Goal: Task Accomplishment & Management: Complete application form

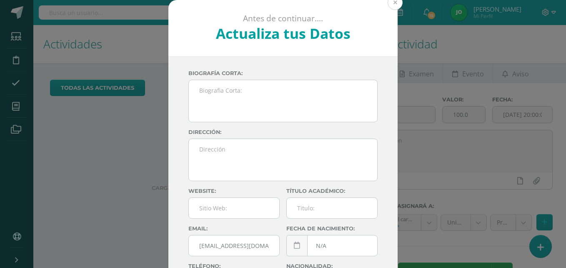
click at [390, 7] on button at bounding box center [395, 2] width 15 height 15
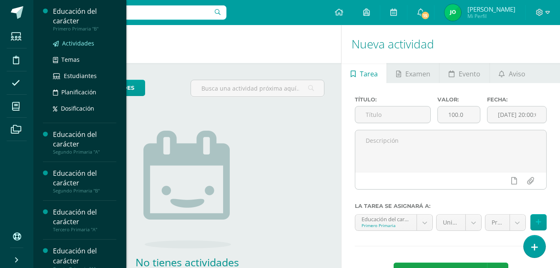
click at [73, 42] on span "Actividades" at bounding box center [78, 43] width 32 height 8
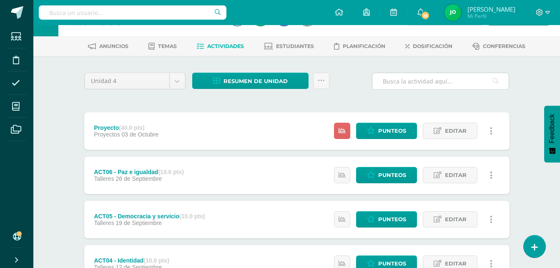
scroll to position [42, 0]
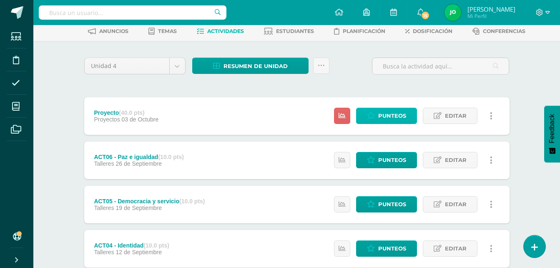
click at [393, 118] on span "Punteos" at bounding box center [392, 115] width 28 height 15
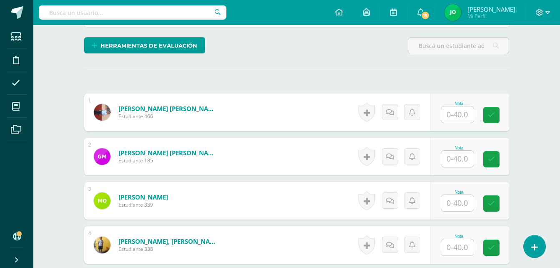
scroll to position [205, 0]
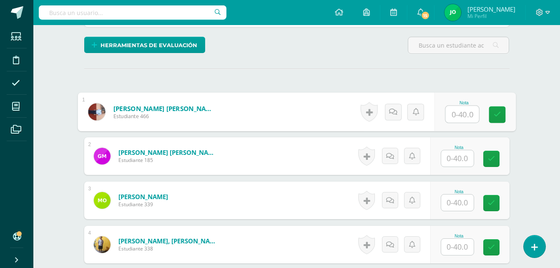
click at [452, 120] on input "text" at bounding box center [461, 114] width 33 height 17
type input "40"
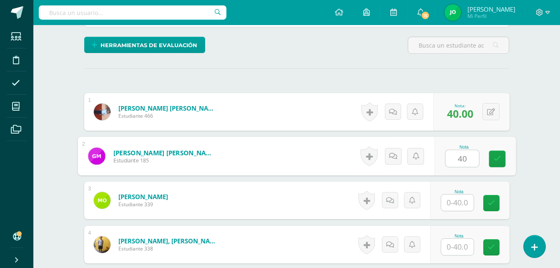
type input "40"
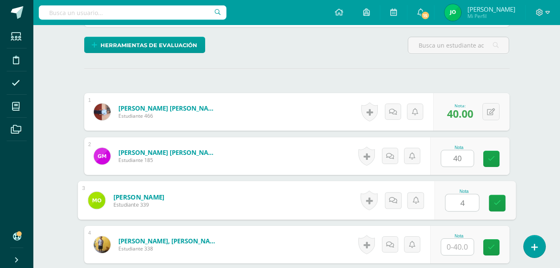
scroll to position [205, 0]
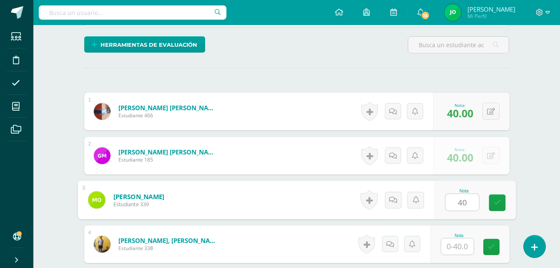
type input "40"
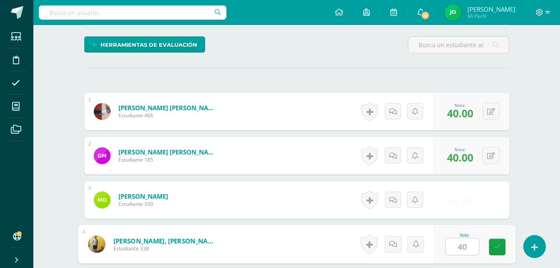
type input "40"
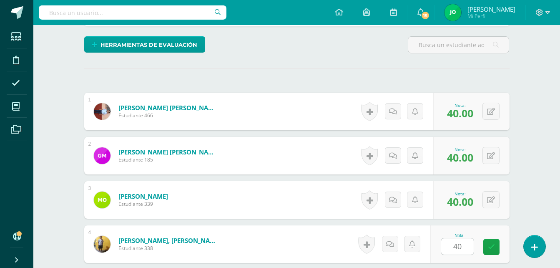
scroll to position [361, 0]
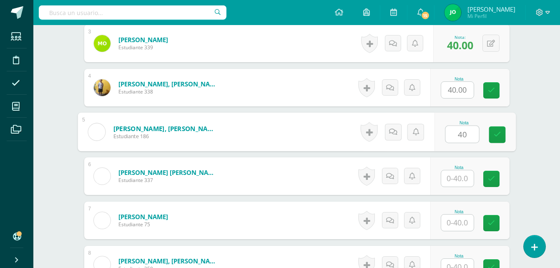
type input "40"
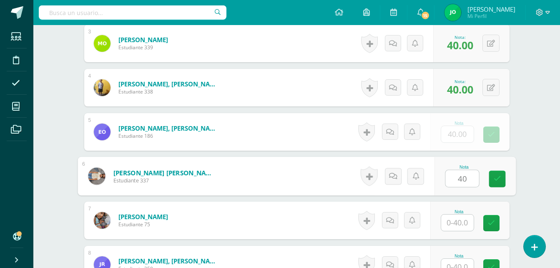
type input "40"
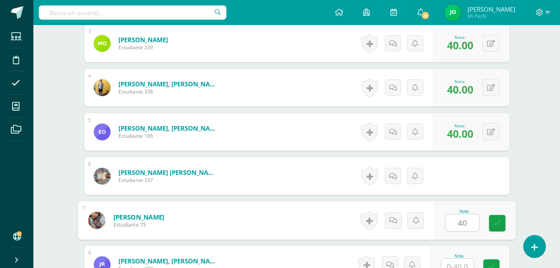
type input "40"
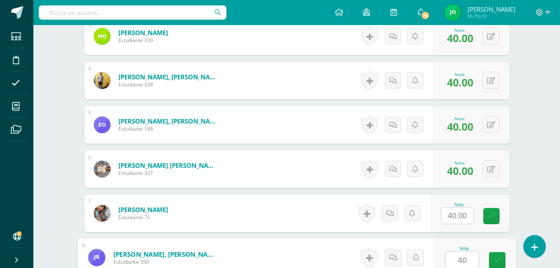
type input "40"
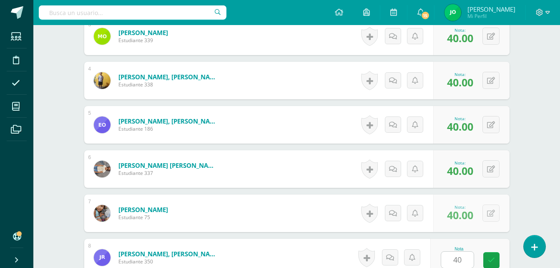
scroll to position [538, 0]
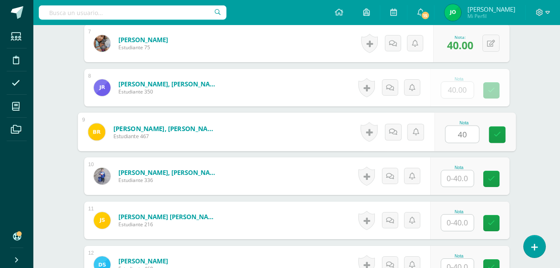
type input "40"
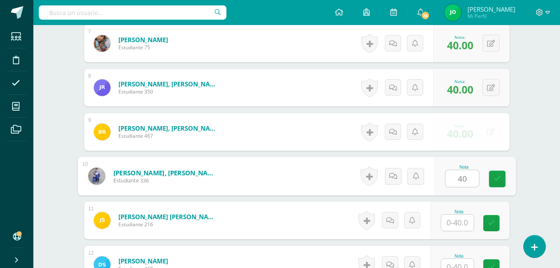
type input "40"
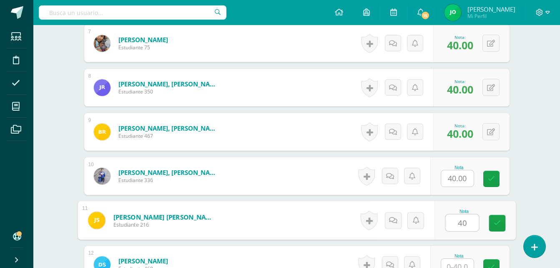
type input "40"
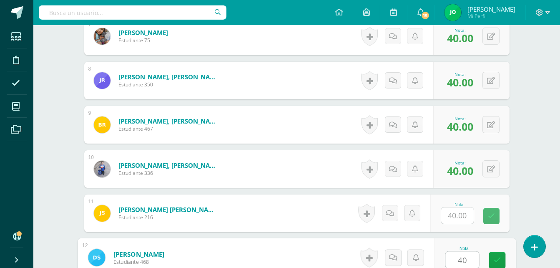
type input "40"
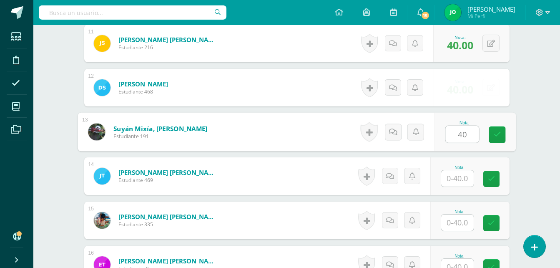
type input "40"
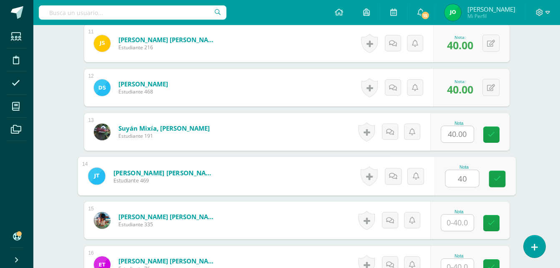
type input "40"
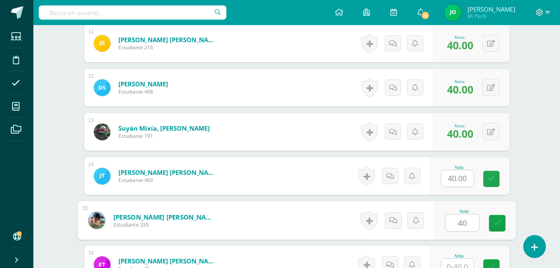
type input "40"
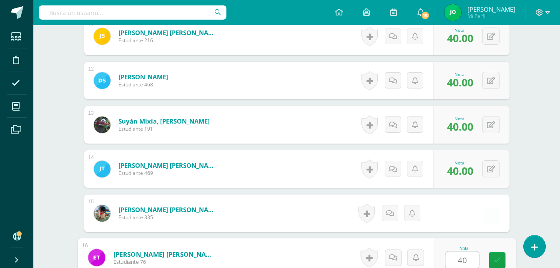
type input "40"
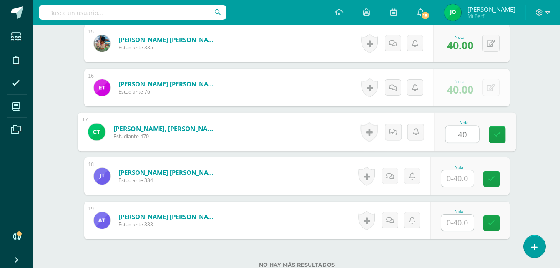
type input "40"
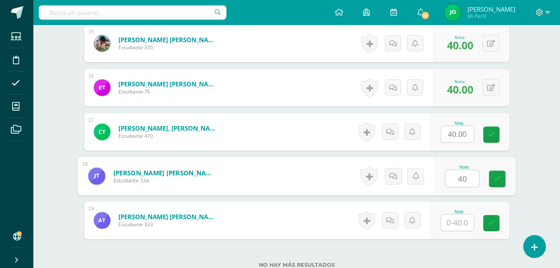
type input "40"
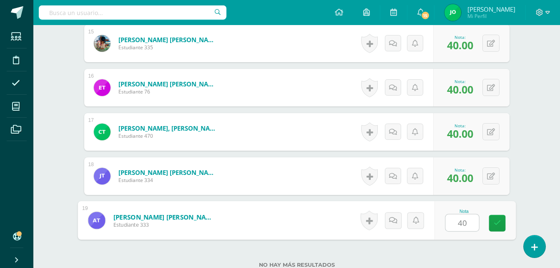
type input "40"
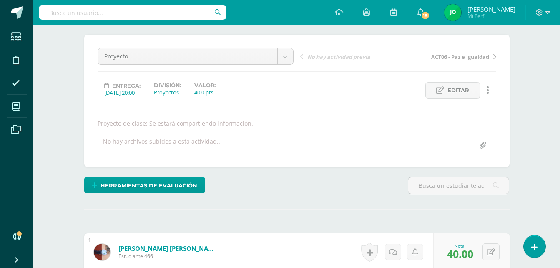
scroll to position [16, 0]
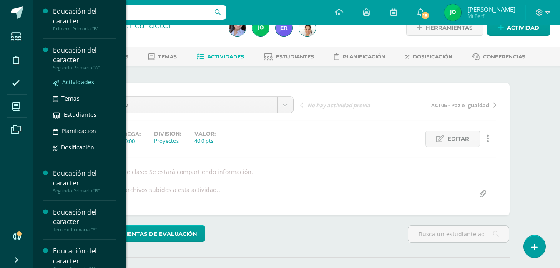
click at [67, 83] on span "Actividades" at bounding box center [78, 82] width 32 height 8
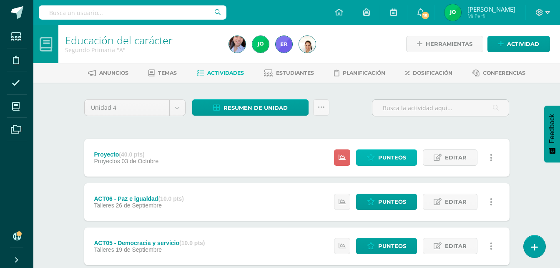
click at [363, 156] on link "Punteos" at bounding box center [386, 157] width 61 height 16
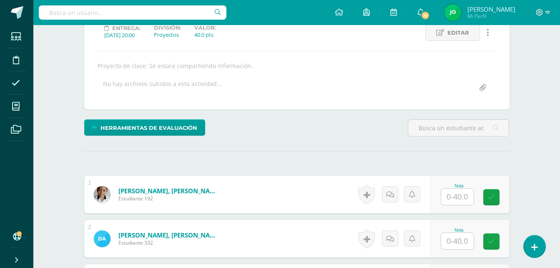
scroll to position [125, 0]
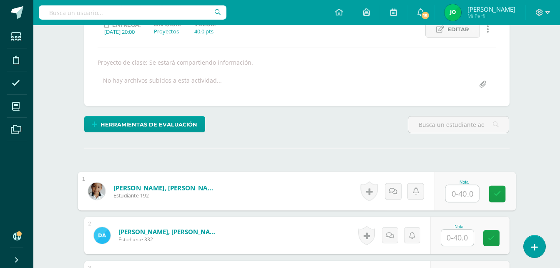
click at [467, 191] on input "text" at bounding box center [461, 193] width 33 height 17
type input "40"
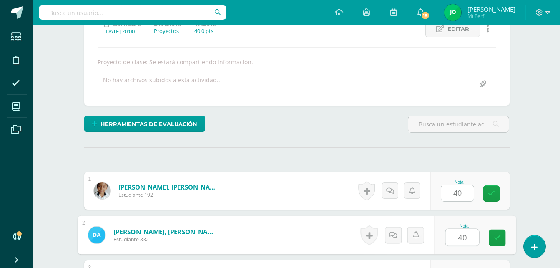
type input "40"
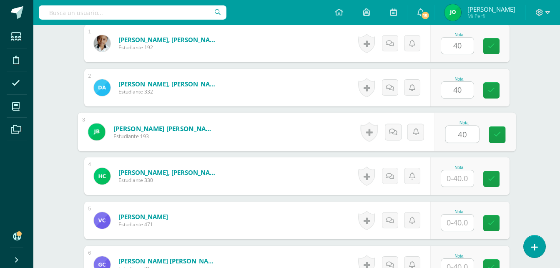
type input "40"
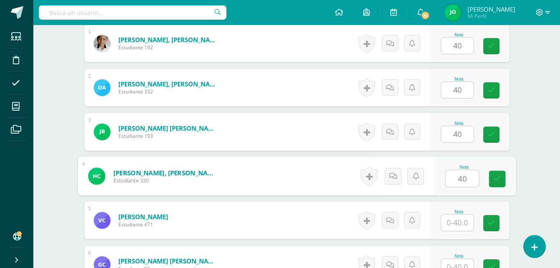
type input "40"
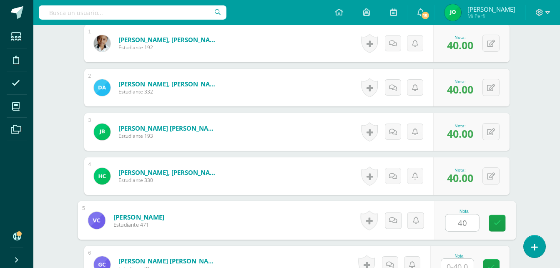
type input "40"
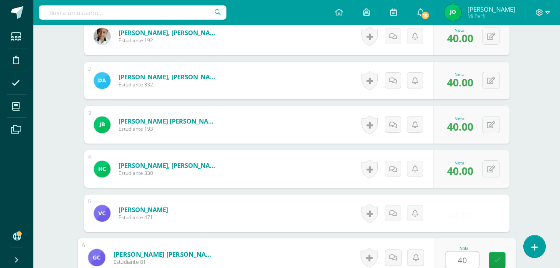
type input "40"
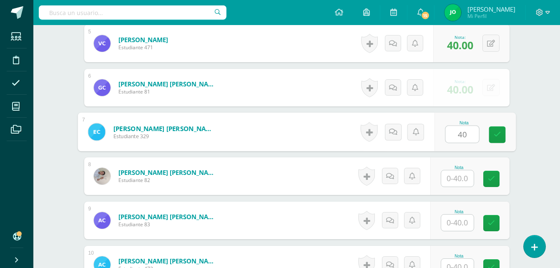
type input "40"
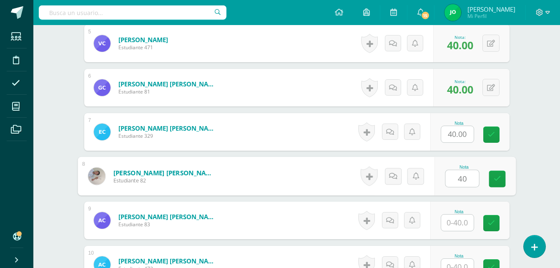
type input "40"
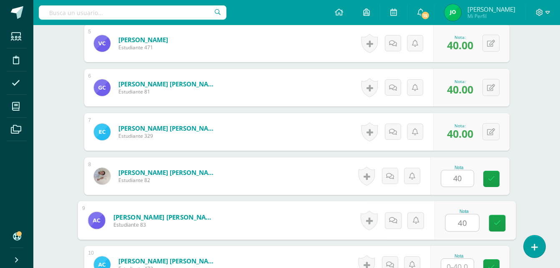
type input "40"
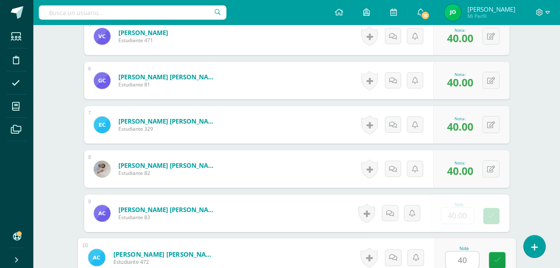
type input "40"
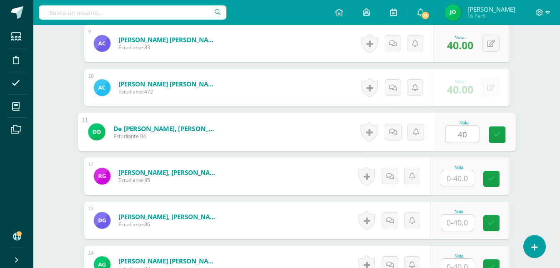
type input "40"
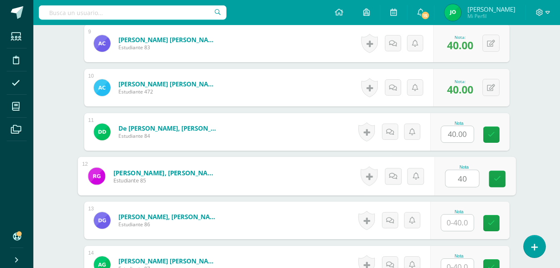
type input "40"
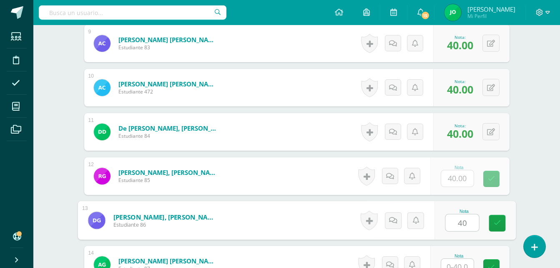
type input "40"
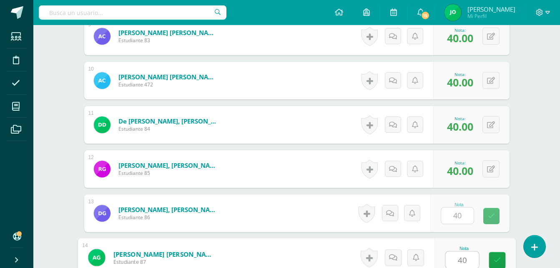
type input "40"
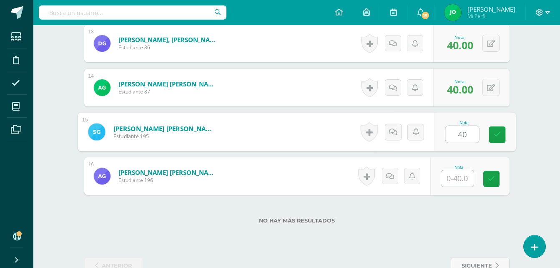
type input "40"
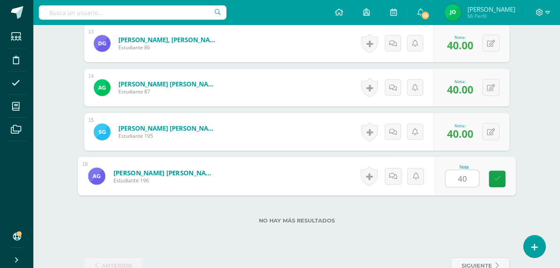
type input "40"
click at [471, 213] on div "No hay más resultados" at bounding box center [296, 214] width 425 height 39
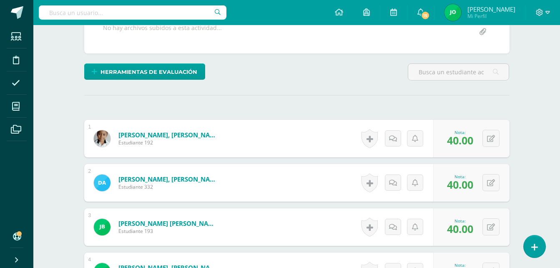
scroll to position [0, 0]
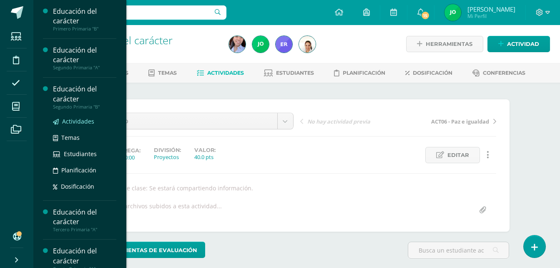
click at [67, 119] on span "Actividades" at bounding box center [78, 121] width 32 height 8
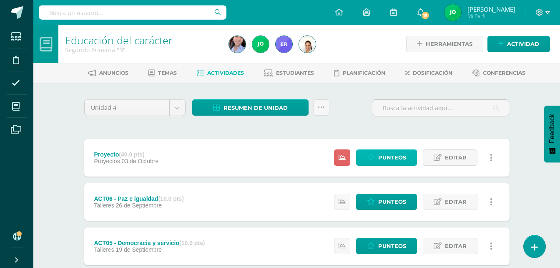
click at [379, 161] on span "Punteos" at bounding box center [392, 157] width 28 height 15
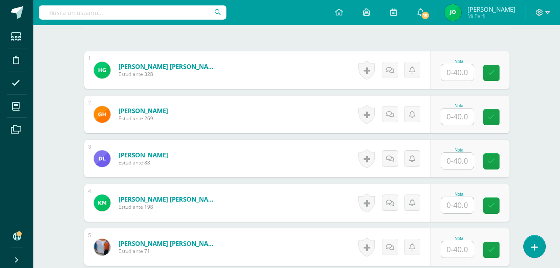
scroll to position [247, 0]
click at [451, 80] on div at bounding box center [456, 71] width 33 height 17
click at [450, 77] on input "text" at bounding box center [457, 72] width 33 height 16
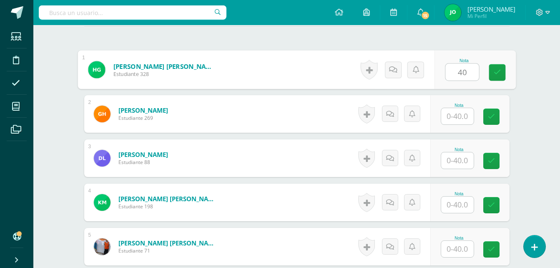
type input "40"
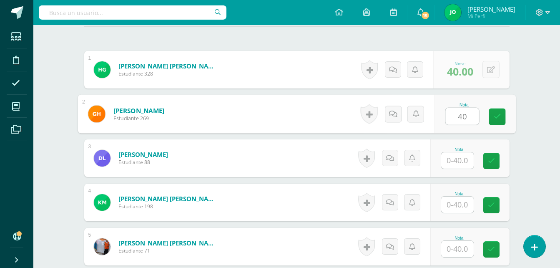
type input "40"
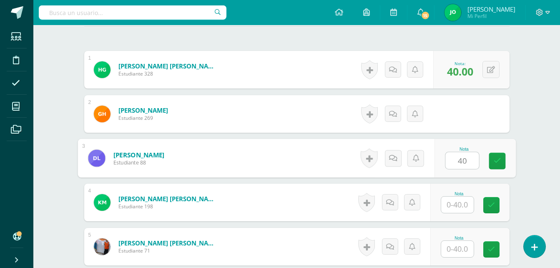
type input "40"
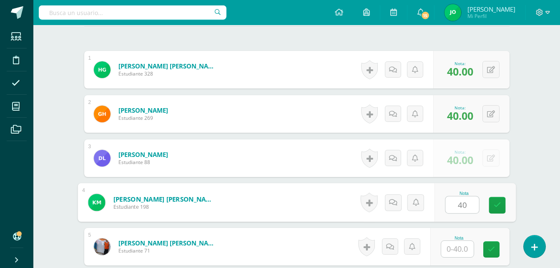
type input "40"
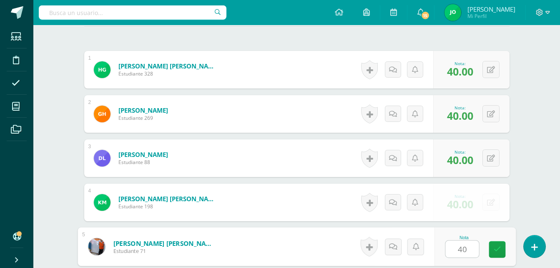
type input "40"
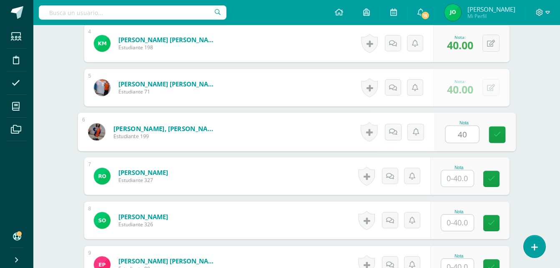
type input "40"
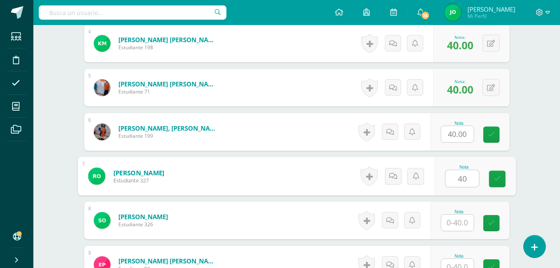
type input "40"
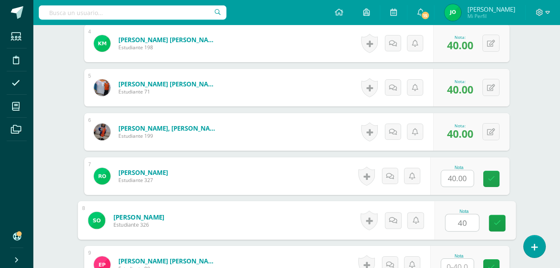
type input "40"
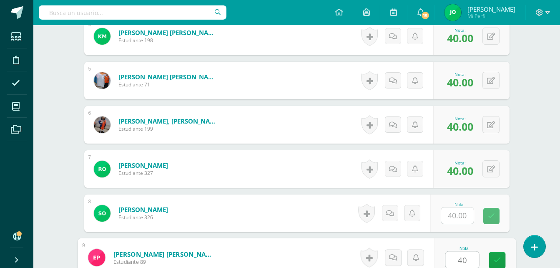
type input "40"
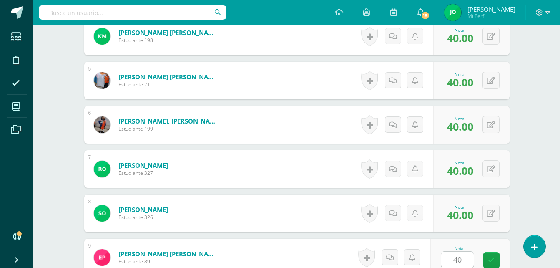
scroll to position [582, 0]
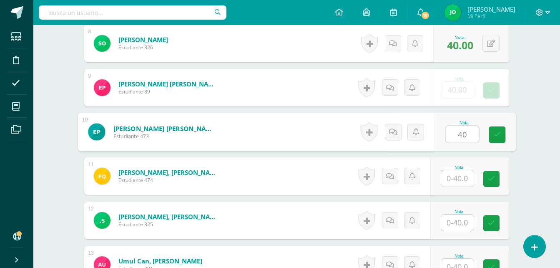
type input "40"
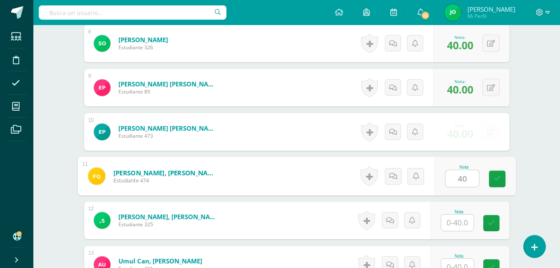
type input "40"
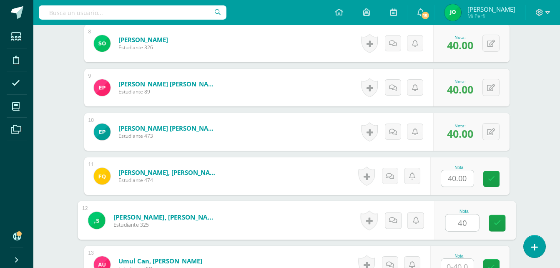
type input "40"
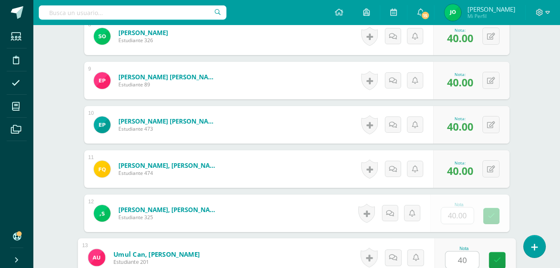
type input "40"
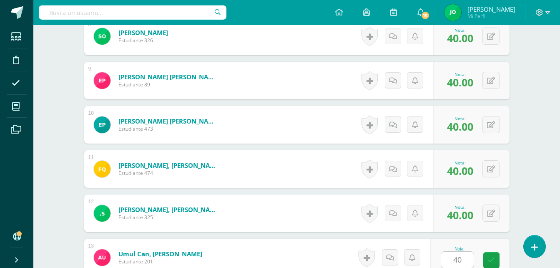
scroll to position [759, 0]
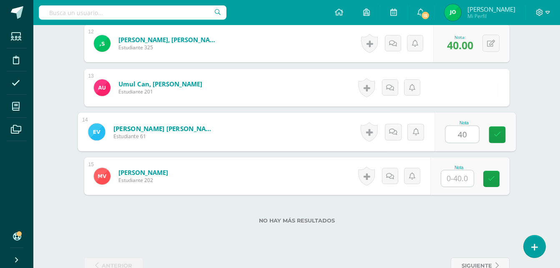
type input "40"
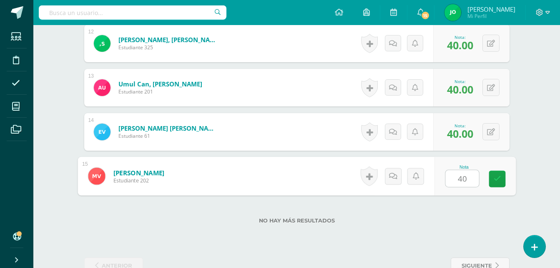
type input "40"
click at [416, 228] on div "No hay más resultados" at bounding box center [296, 214] width 425 height 39
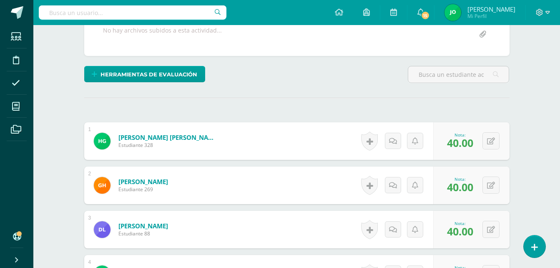
scroll to position [0, 0]
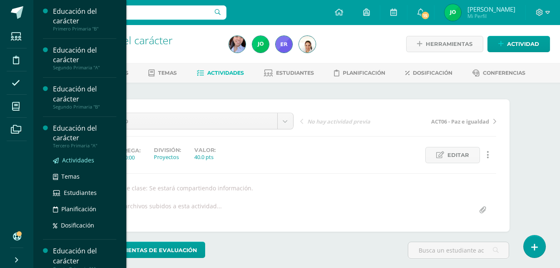
click at [79, 157] on span "Actividades" at bounding box center [78, 160] width 32 height 8
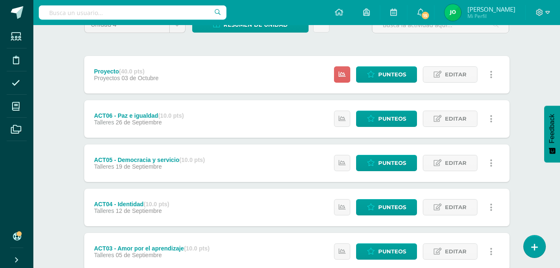
scroll to position [83, 0]
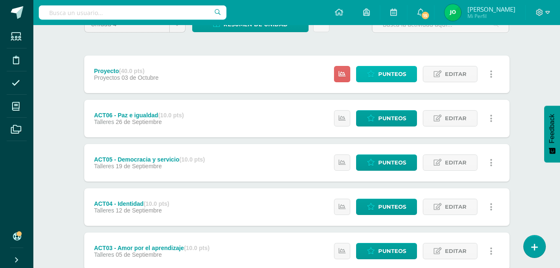
click at [403, 75] on span "Punteos" at bounding box center [392, 73] width 28 height 15
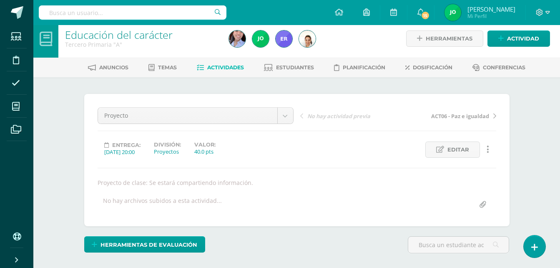
scroll to position [121, 0]
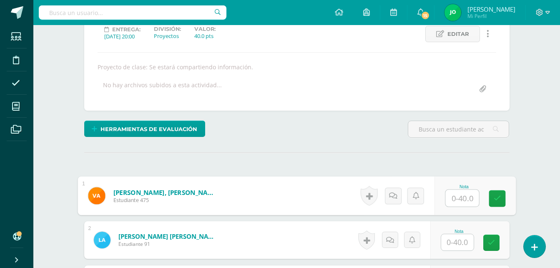
click at [454, 197] on input "text" at bounding box center [461, 198] width 33 height 17
type input "40"
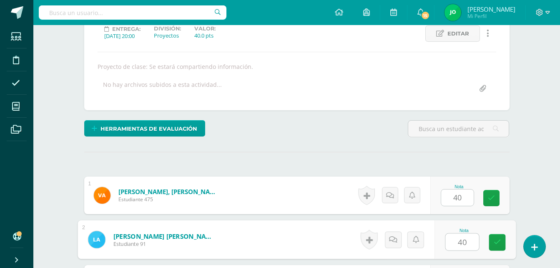
type input "40"
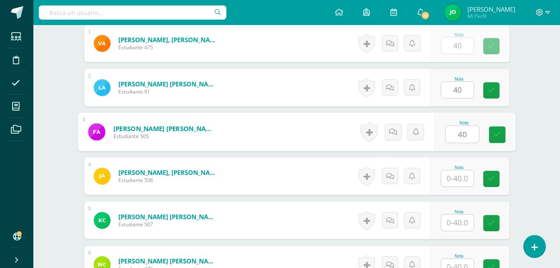
type input "40"
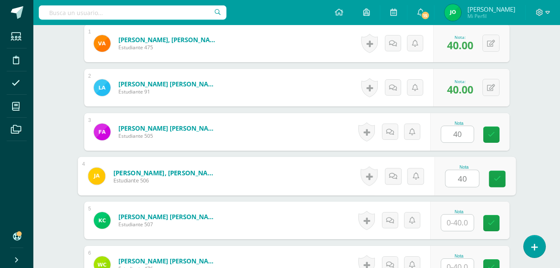
type input "40"
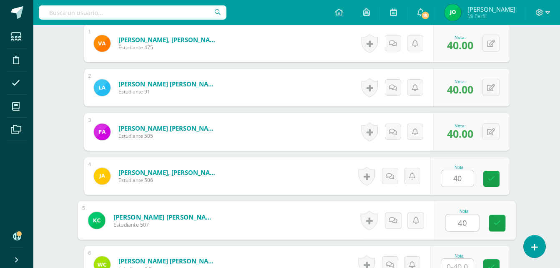
type input "40"
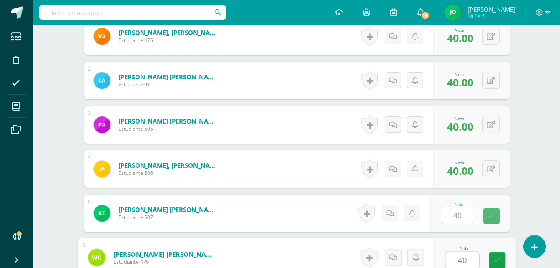
type input "40"
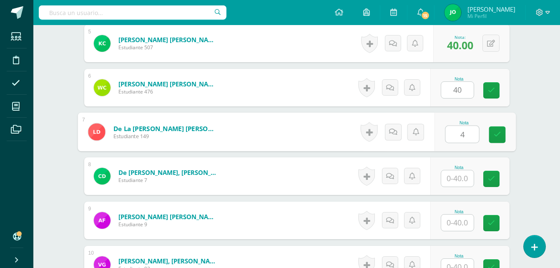
scroll to position [450, 0]
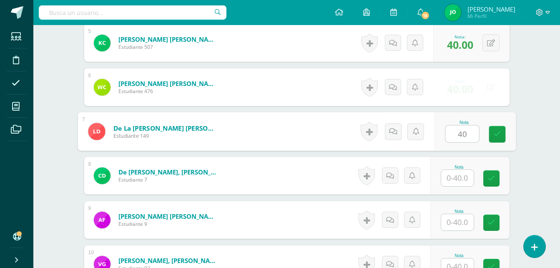
type input "40"
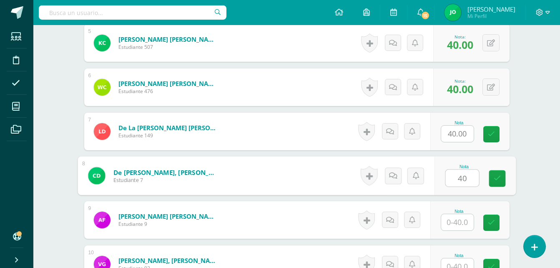
type input "40"
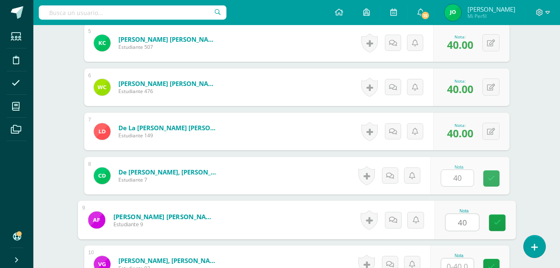
type input "40"
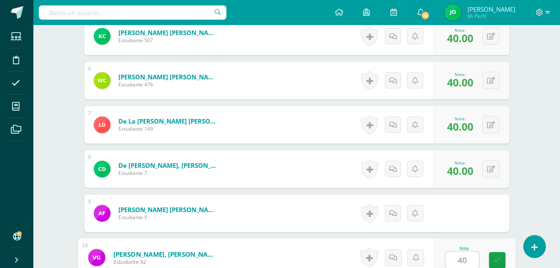
type input "40"
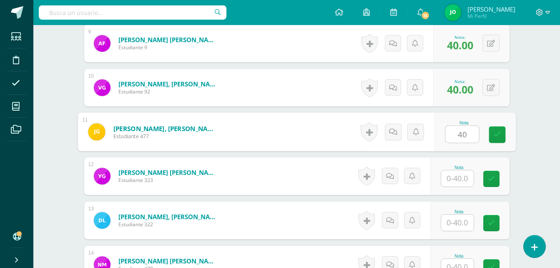
type input "40"
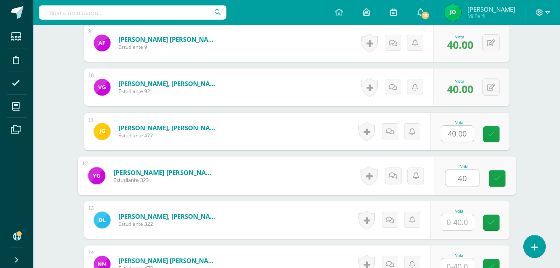
type input "40"
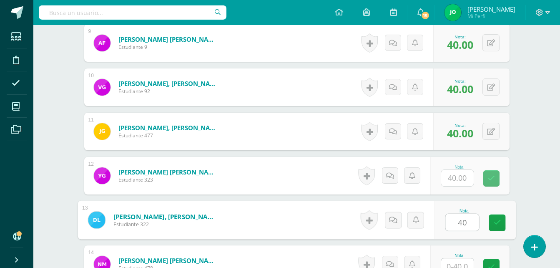
type input "40"
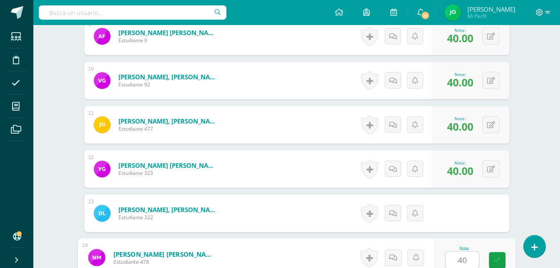
type input "40"
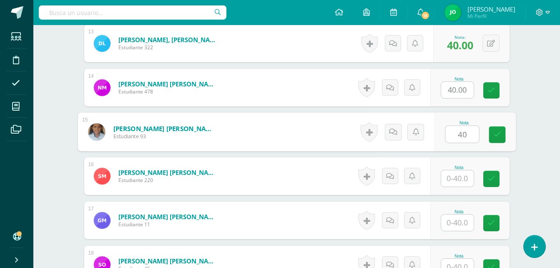
type input "40"
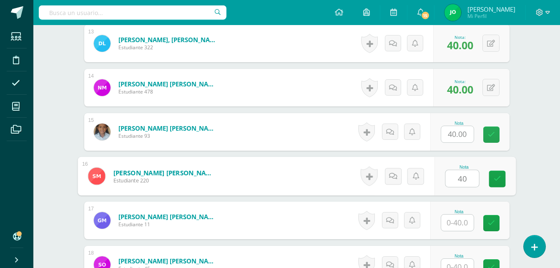
type input "40"
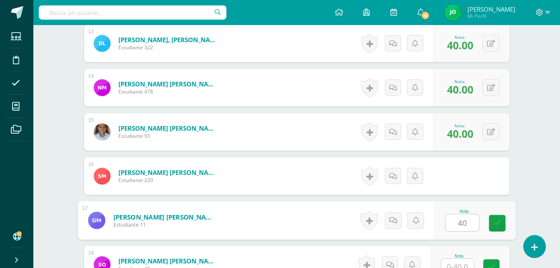
type input "40"
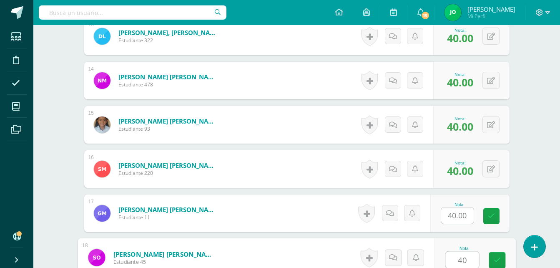
type input "40"
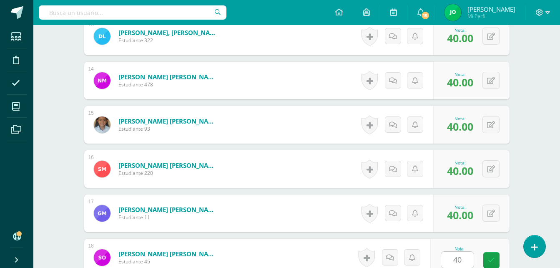
scroll to position [980, 0]
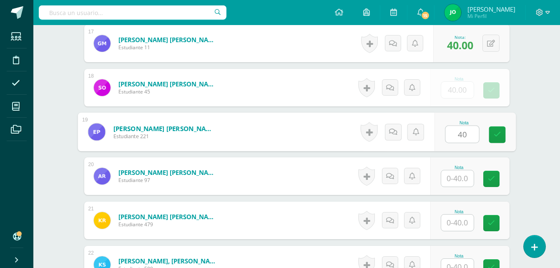
type input "40"
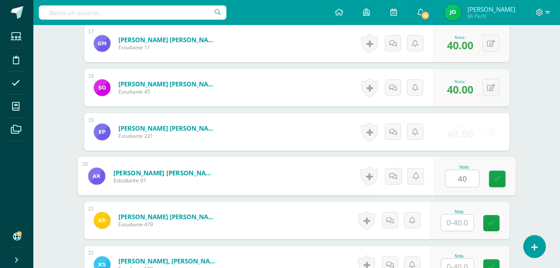
type input "40"
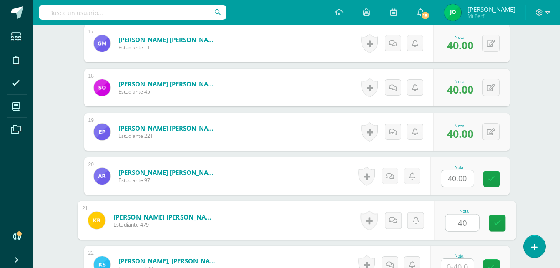
type input "40"
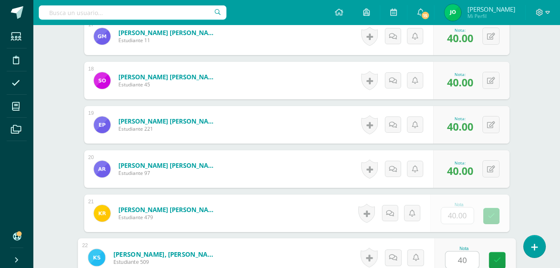
type input "40"
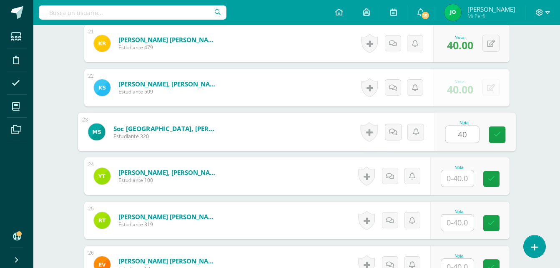
type input "40"
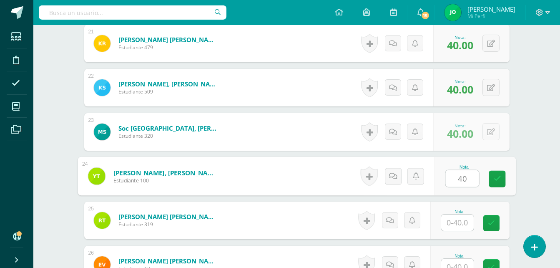
type input "40"
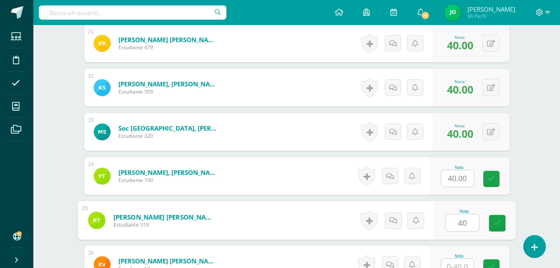
type input "40"
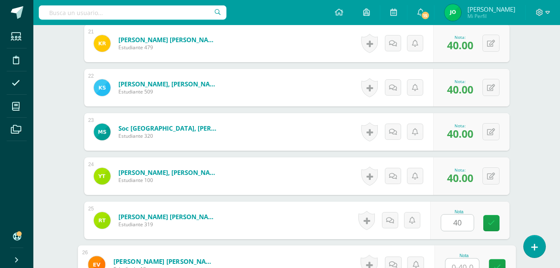
scroll to position [1163, 0]
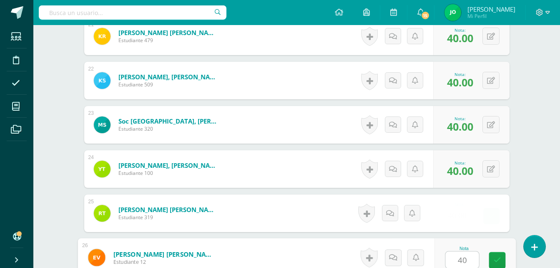
type input "404"
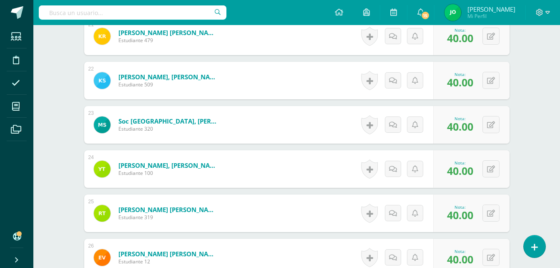
scroll to position [1267, 0]
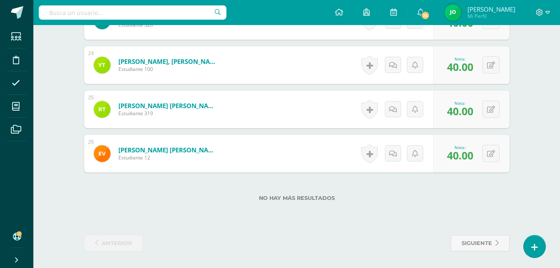
click at [439, 200] on label "No hay más resultados" at bounding box center [296, 198] width 425 height 6
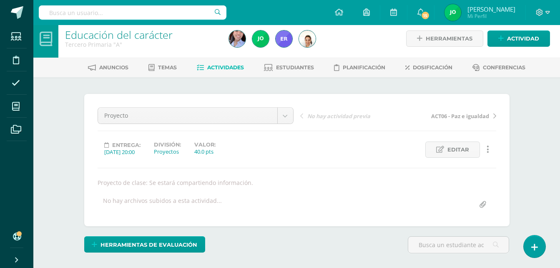
scroll to position [0, 0]
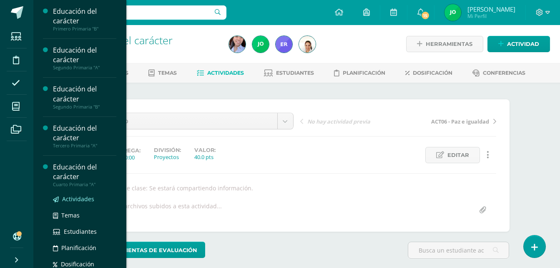
click at [71, 199] on span "Actividades" at bounding box center [78, 199] width 32 height 8
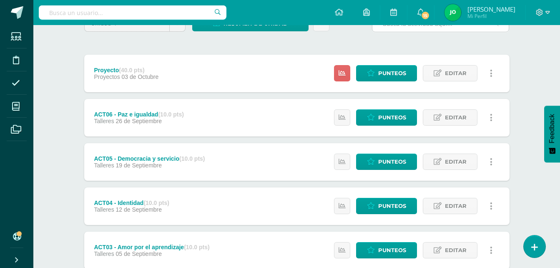
scroll to position [42, 0]
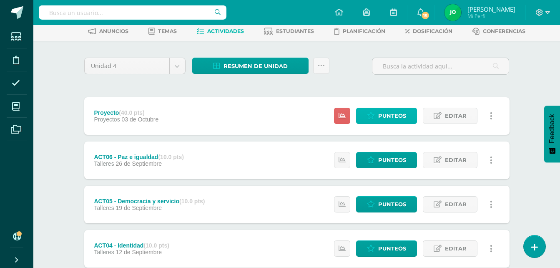
click at [389, 114] on span "Punteos" at bounding box center [392, 115] width 28 height 15
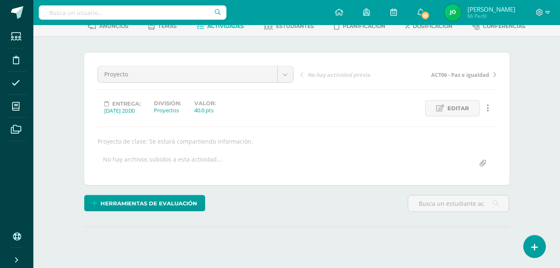
scroll to position [121, 0]
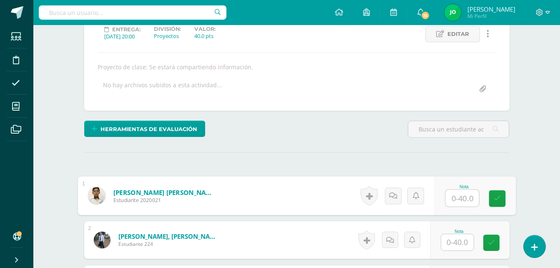
click at [450, 198] on input "text" at bounding box center [461, 198] width 33 height 17
type input "40"
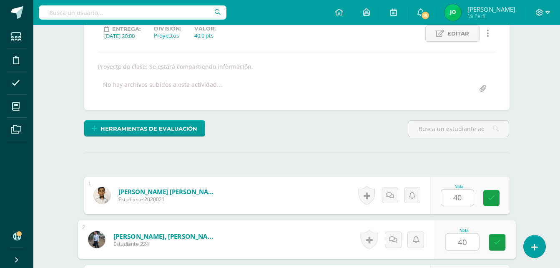
type input "40"
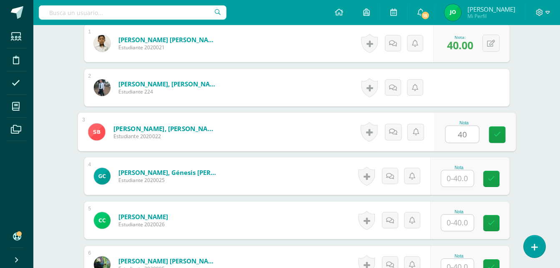
type input "40"
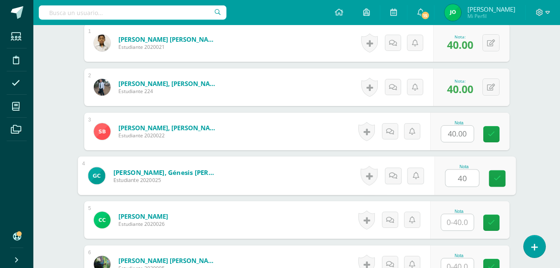
type input "40"
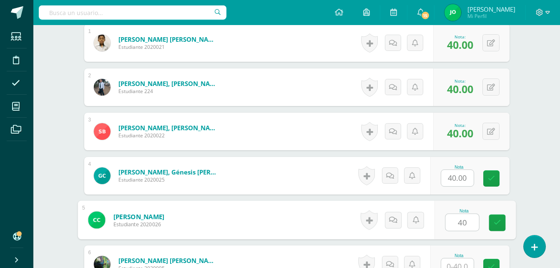
type input "40"
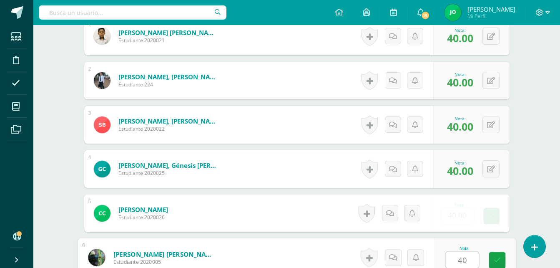
type input "40"
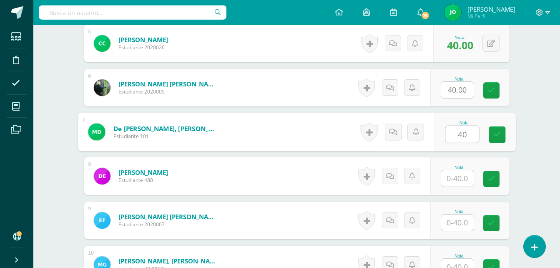
type input "40"
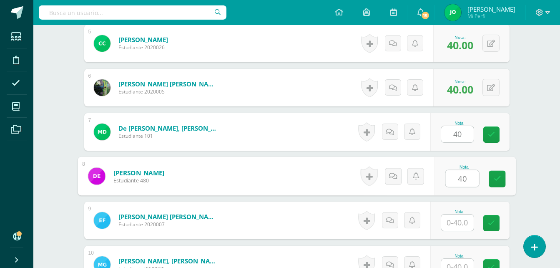
type input "40"
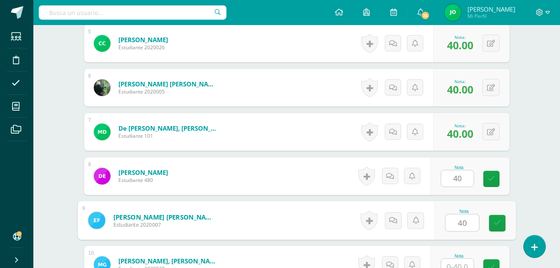
type input "40"
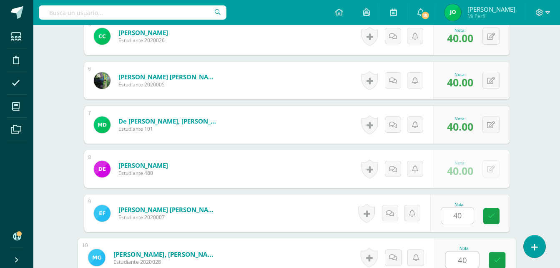
type input "40"
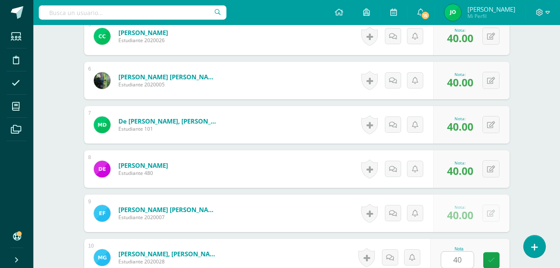
scroll to position [626, 0]
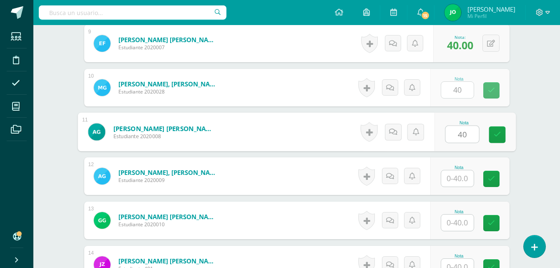
type input "40"
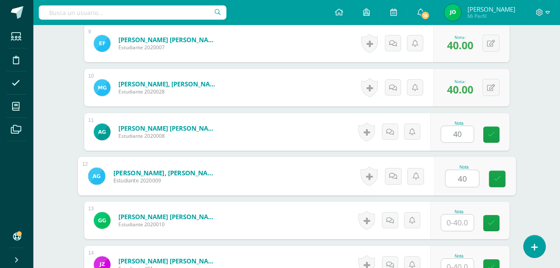
type input "40"
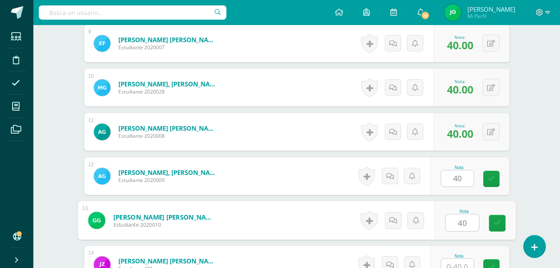
type input "40"
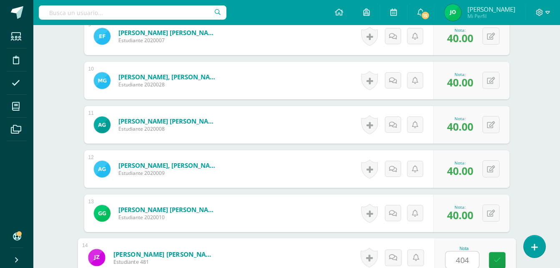
type input "4040"
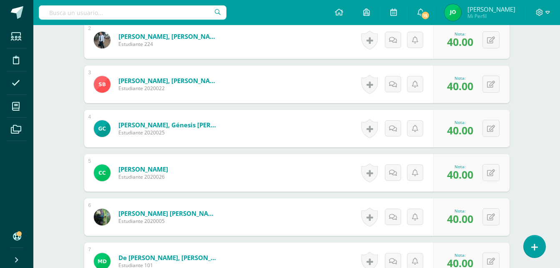
scroll to position [29, 0]
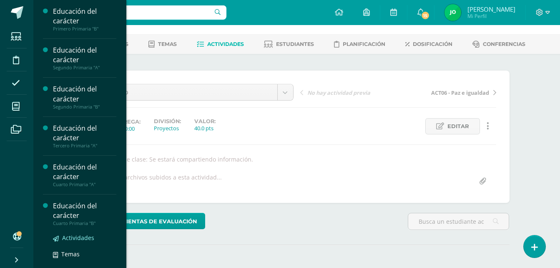
click at [66, 235] on span "Actividades" at bounding box center [78, 237] width 32 height 8
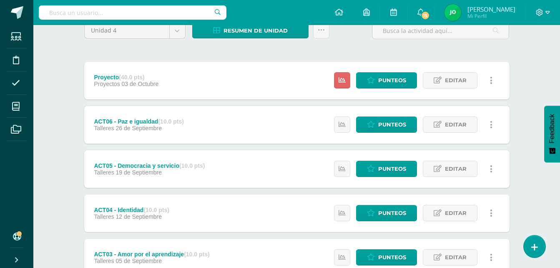
scroll to position [83, 0]
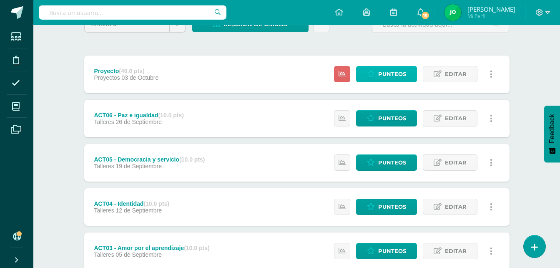
click at [392, 70] on span "Punteos" at bounding box center [392, 73] width 28 height 15
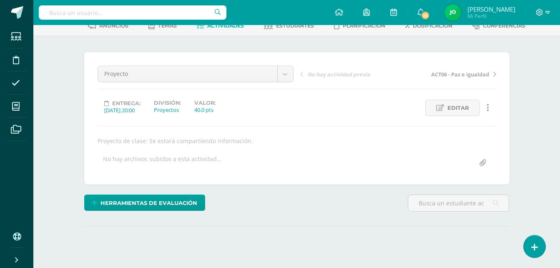
scroll to position [121, 0]
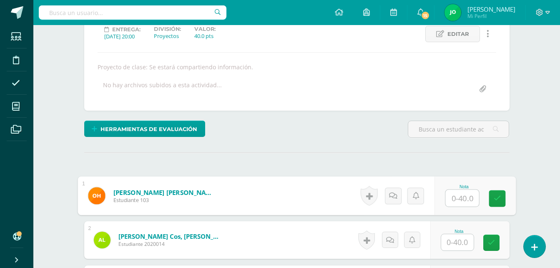
click at [451, 204] on input "text" at bounding box center [461, 198] width 33 height 17
type input "40"
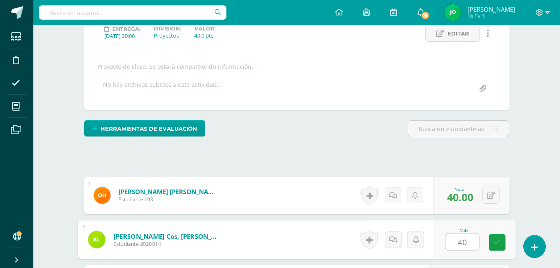
type input "40"
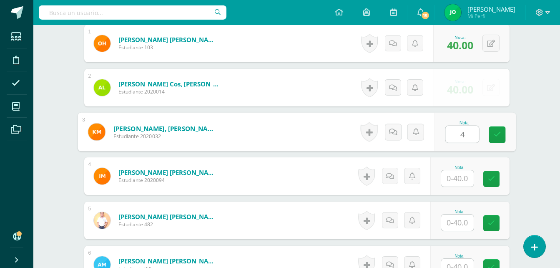
scroll to position [273, 0]
type input "40"
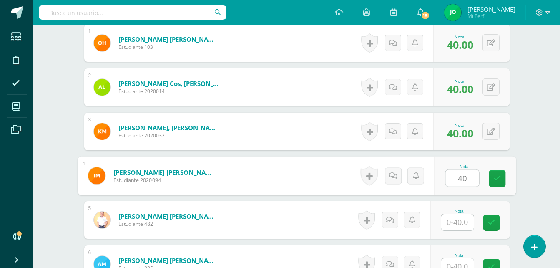
type input "40"
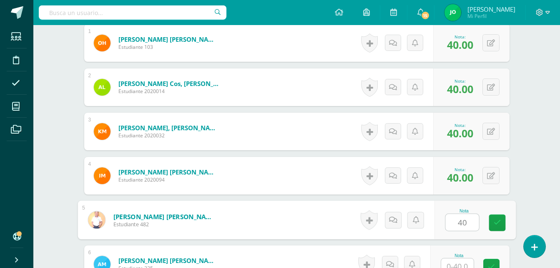
type input "40"
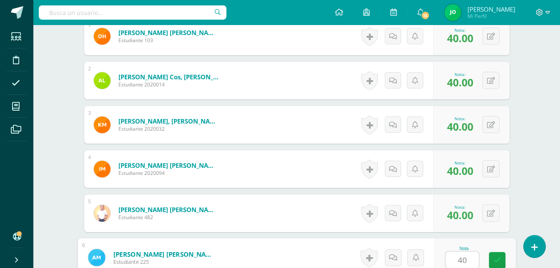
type input "40"
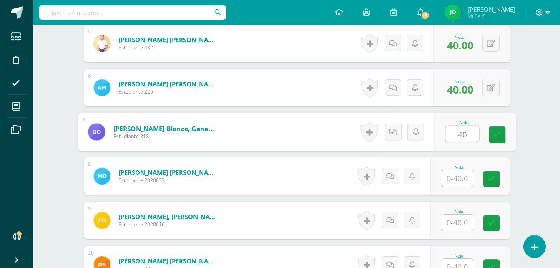
type input "40"
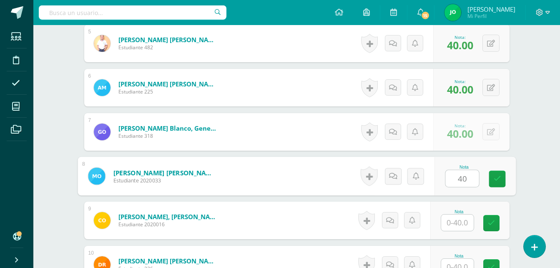
type input "40"
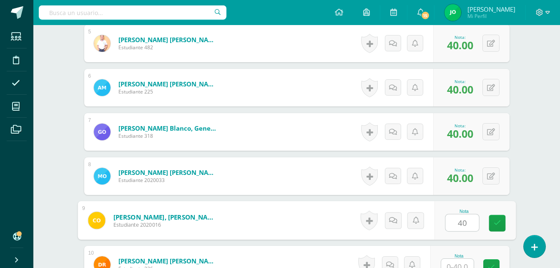
type input "40"
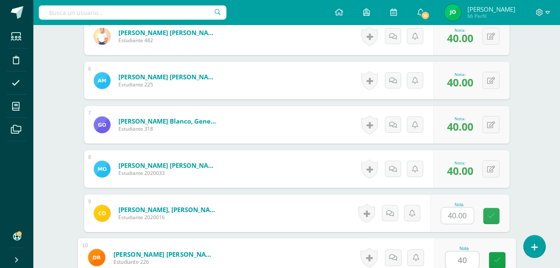
type input "40"
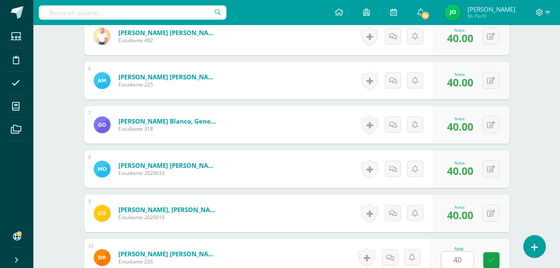
scroll to position [626, 0]
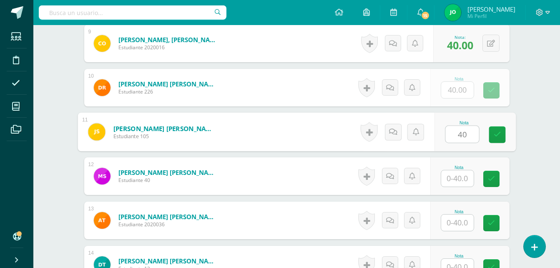
type input "40"
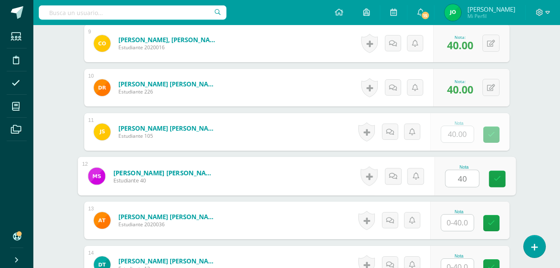
type input "40"
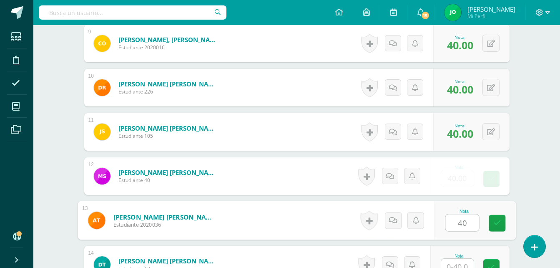
type input "40"
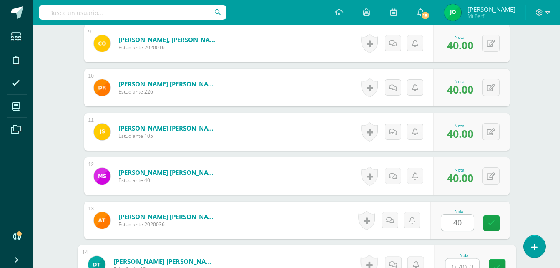
scroll to position [633, 0]
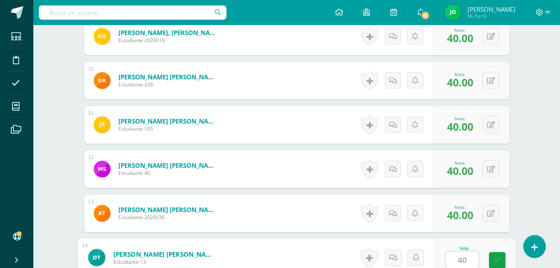
type input "404"
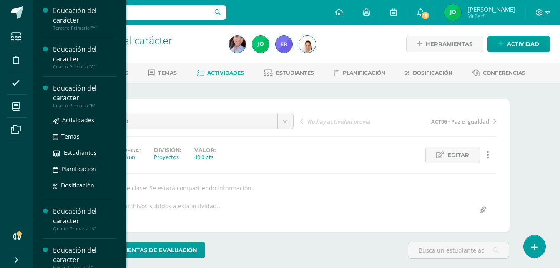
scroll to position [127, 0]
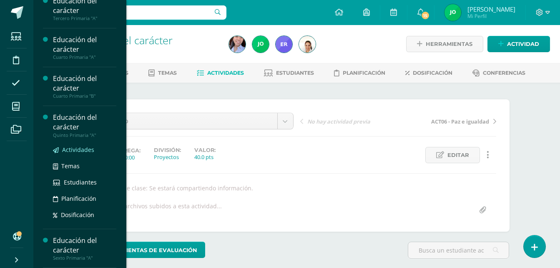
click at [70, 145] on link "Actividades" at bounding box center [84, 150] width 63 height 10
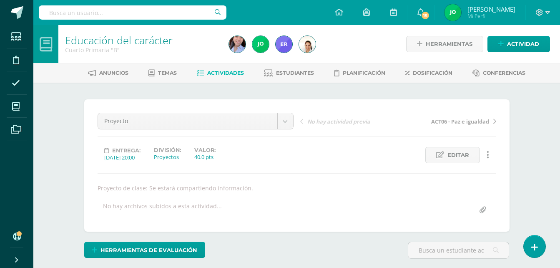
scroll to position [43, 0]
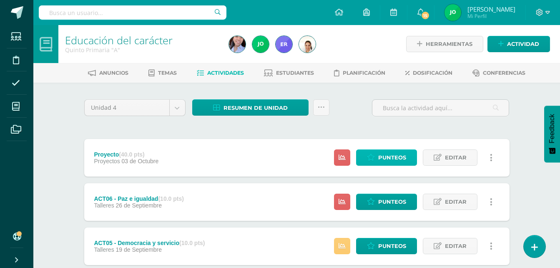
click at [381, 151] on span "Punteos" at bounding box center [392, 157] width 28 height 15
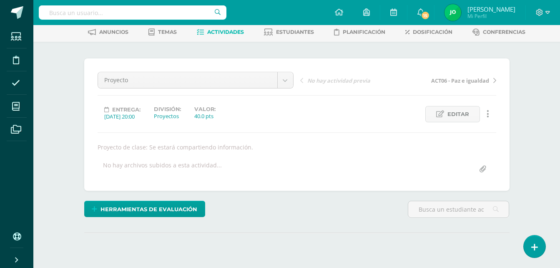
scroll to position [121, 0]
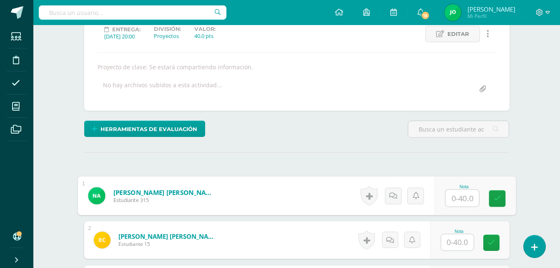
click at [443, 202] on div "Nota" at bounding box center [474, 195] width 81 height 39
type input "40"
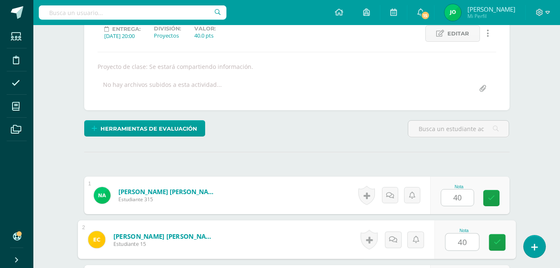
type input "40"
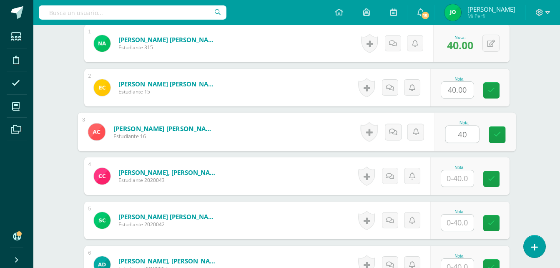
type input "40"
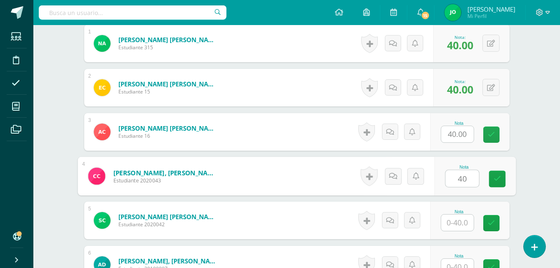
type input "40"
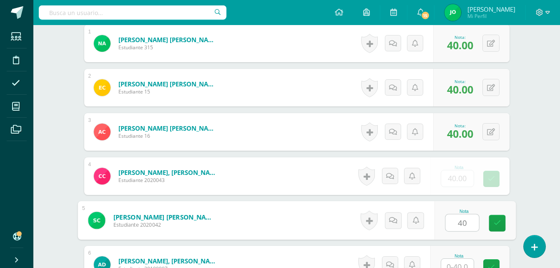
type input "40"
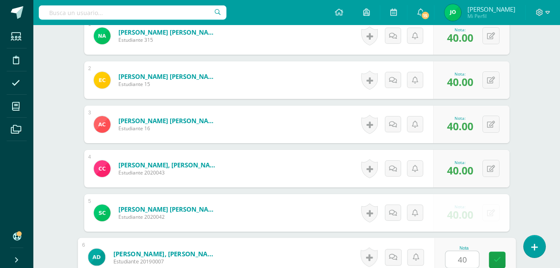
type input "40"
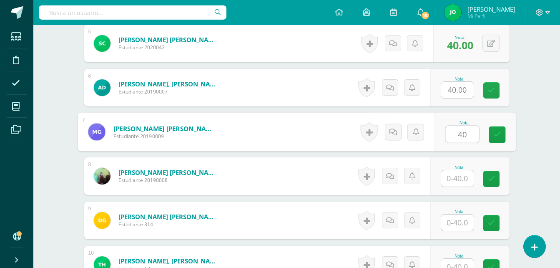
type input "40"
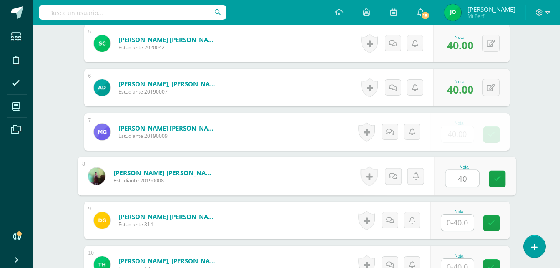
type input "40"
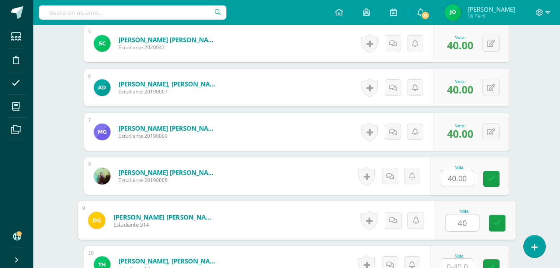
type input "40"
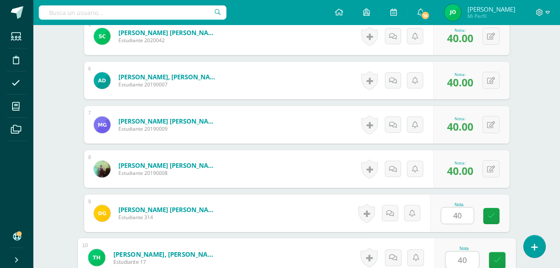
type input "40"
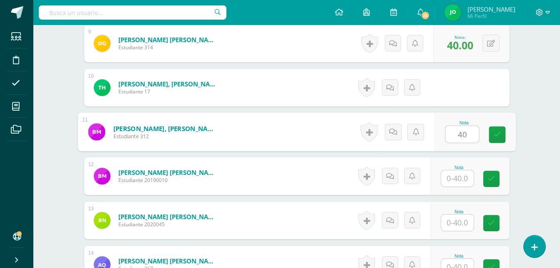
type input "40"
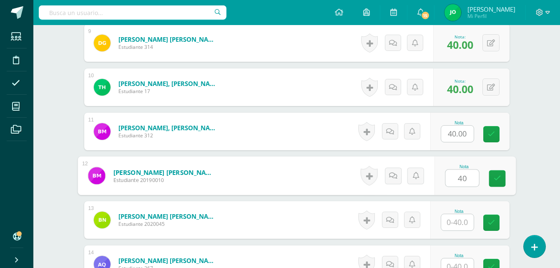
type input "40"
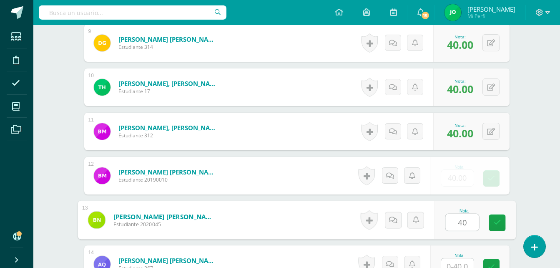
type input "40"
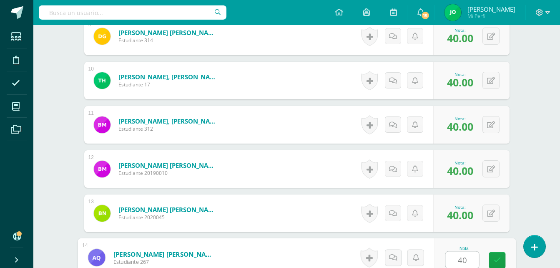
type input "40"
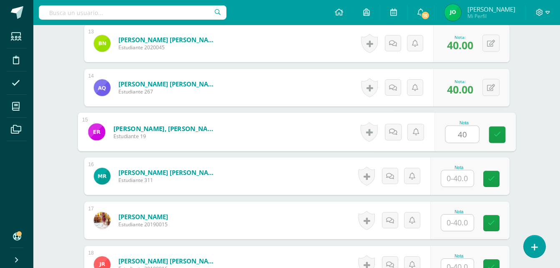
type input "40"
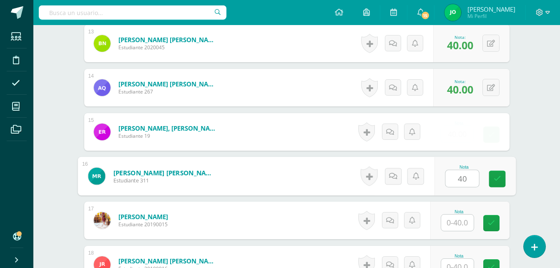
type input "40"
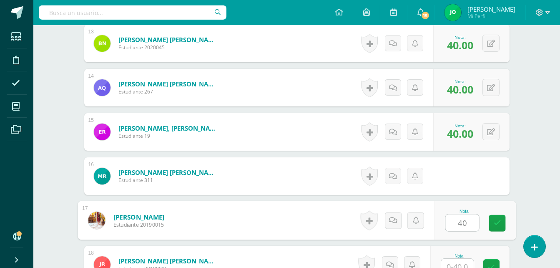
type input "40"
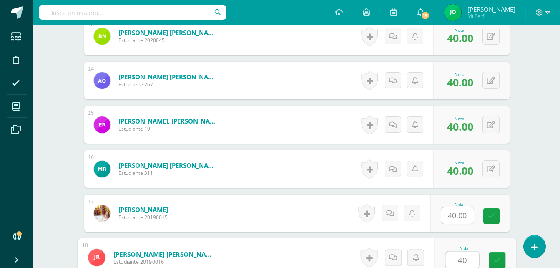
type input "40"
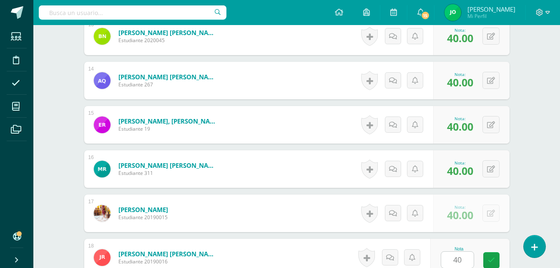
scroll to position [980, 0]
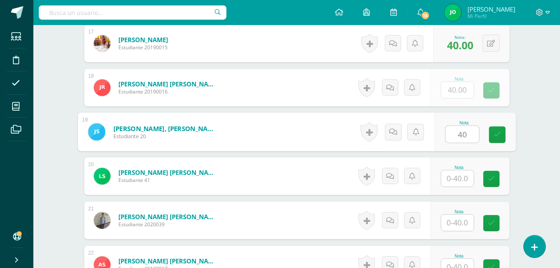
type input "40"
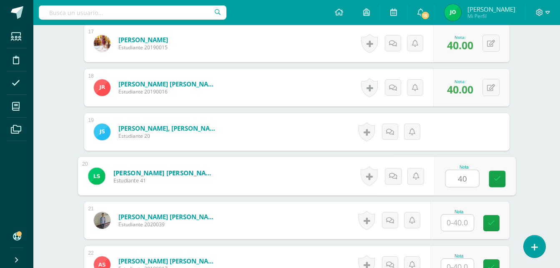
type input "40"
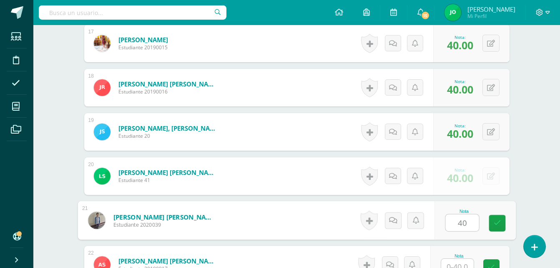
type input "40"
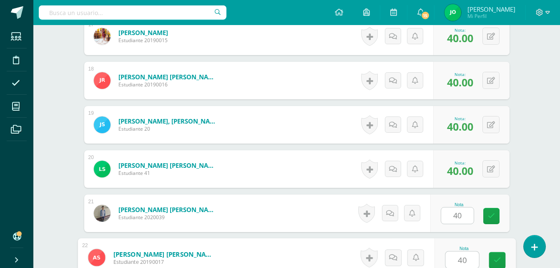
type input "40"
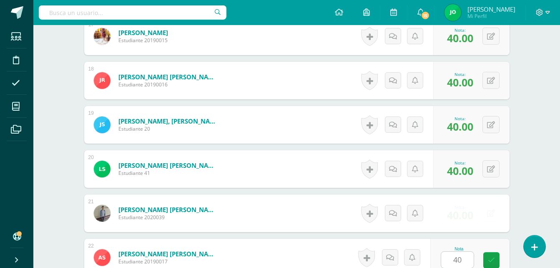
scroll to position [1156, 0]
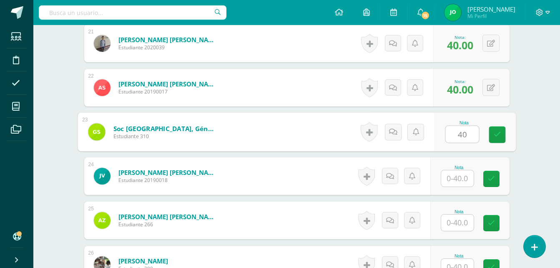
type input "40"
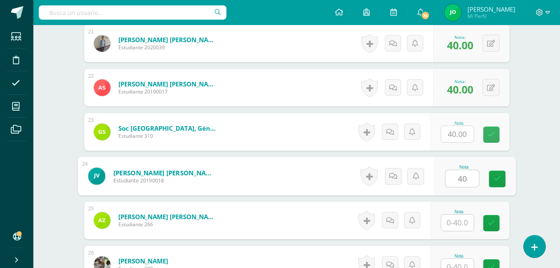
type input "40"
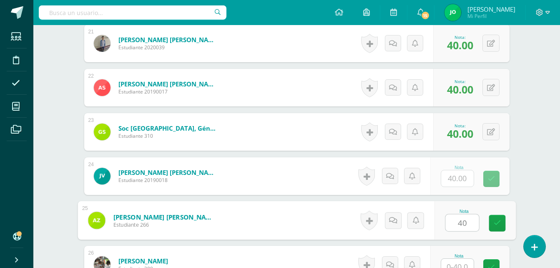
type input "40"
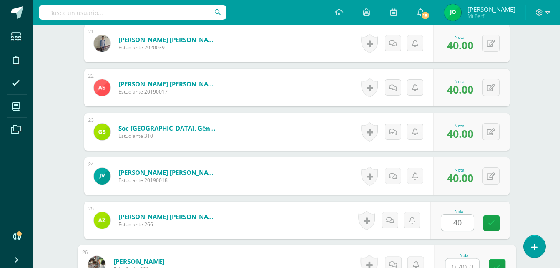
scroll to position [1163, 0]
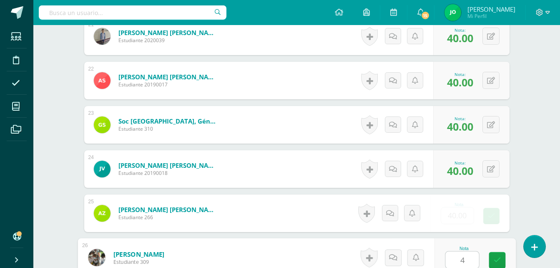
type input "40"
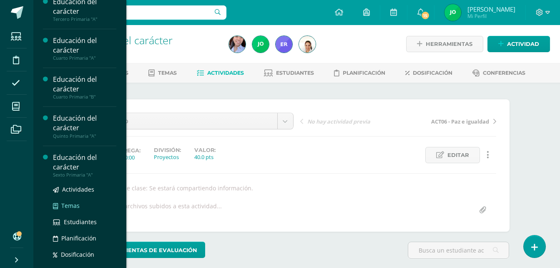
scroll to position [127, 0]
click at [78, 185] on span "Actividades" at bounding box center [78, 188] width 32 height 8
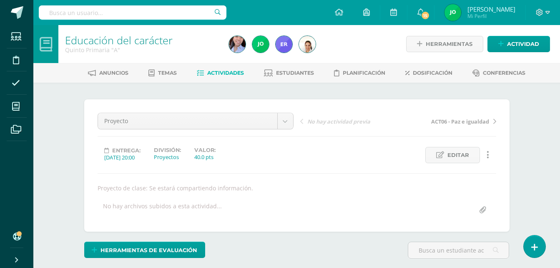
scroll to position [43, 0]
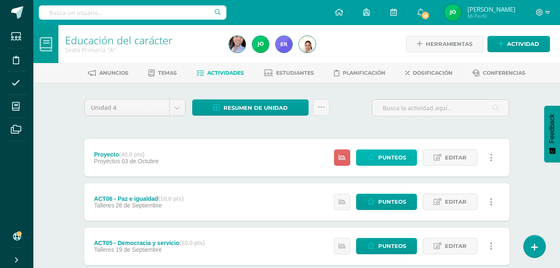
click at [392, 152] on span "Punteos" at bounding box center [392, 157] width 28 height 15
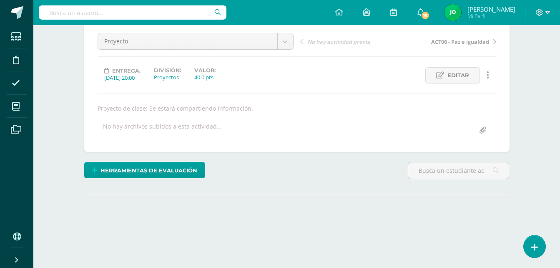
scroll to position [83, 0]
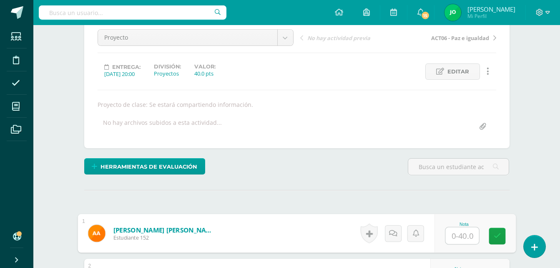
click at [464, 238] on input "text" at bounding box center [461, 235] width 33 height 17
type input "40"
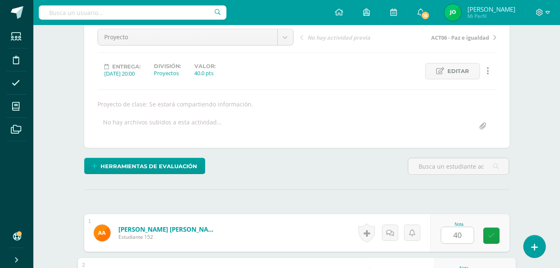
scroll to position [229, 0]
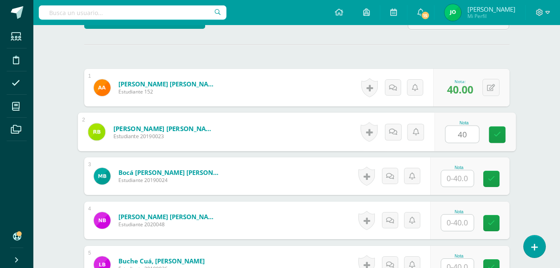
type input "40"
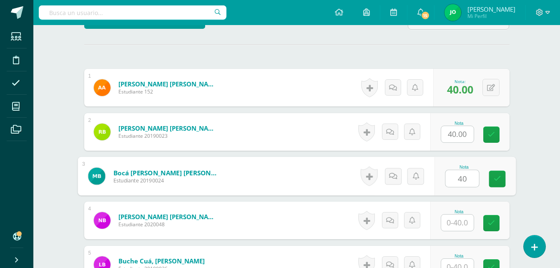
type input "40"
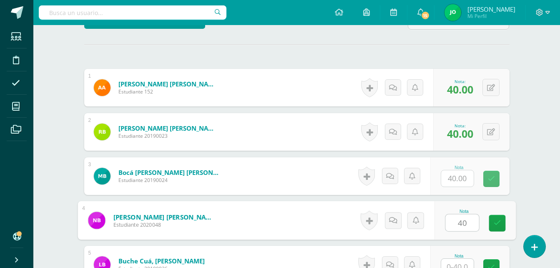
type input "40"
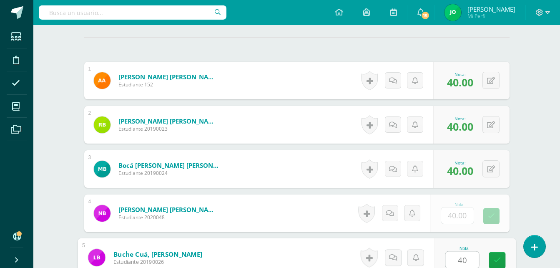
type input "40"
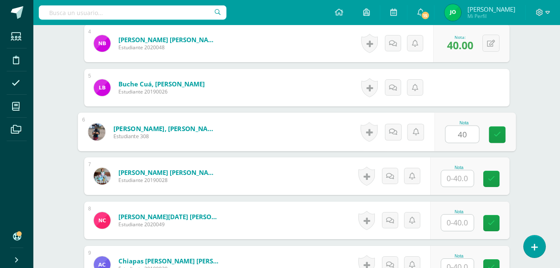
scroll to position [406, 0]
type input "40"
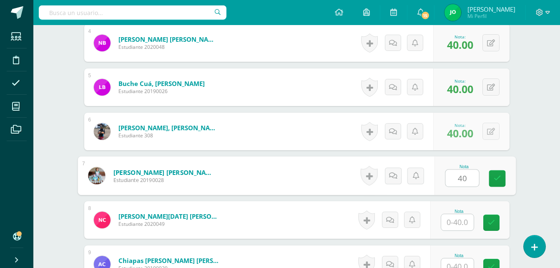
type input "40"
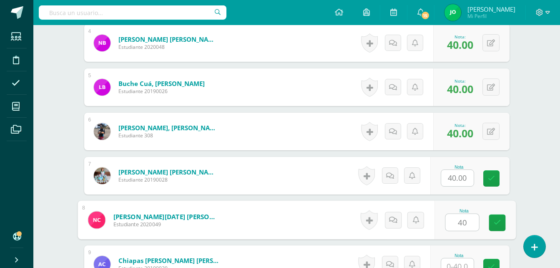
type input "40"
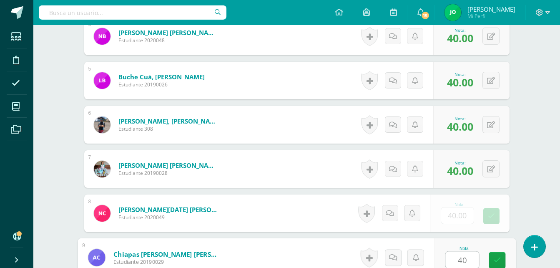
type input "40"
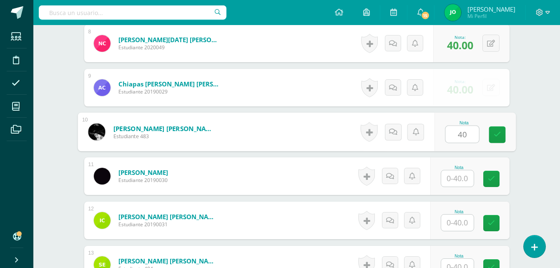
scroll to position [583, 0]
type input "40"
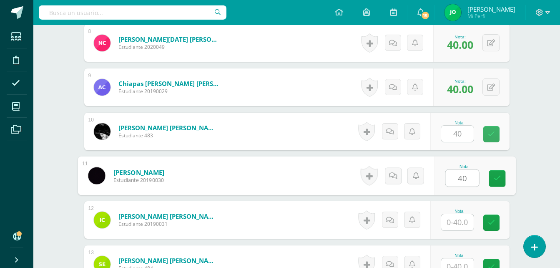
type input "40"
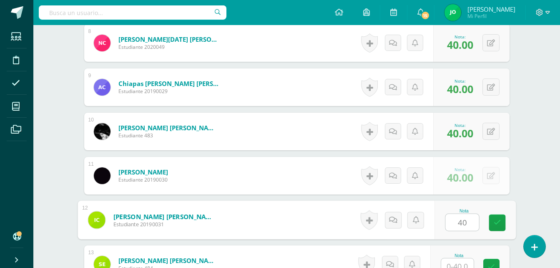
type input "40"
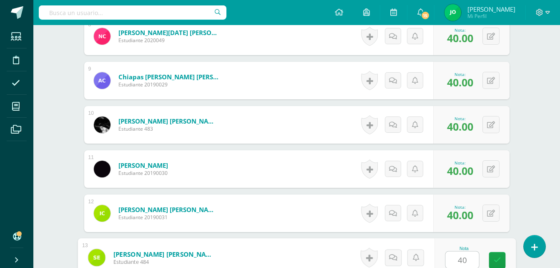
type input "40"
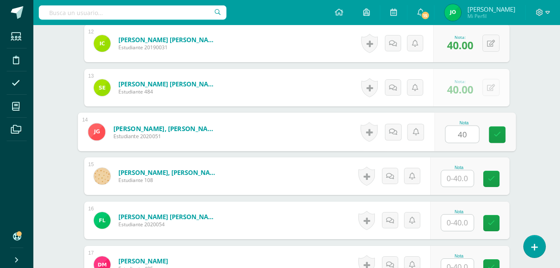
type input "40"
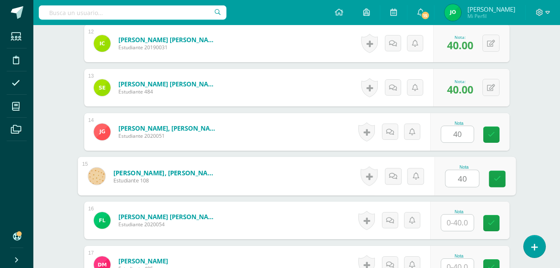
type input "40"
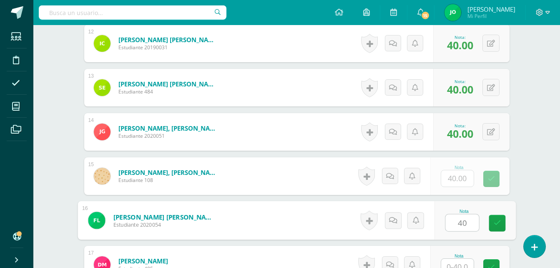
type input "40"
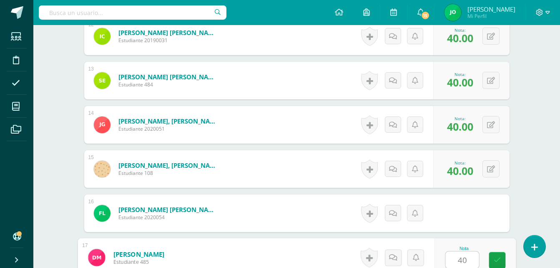
type input "40"
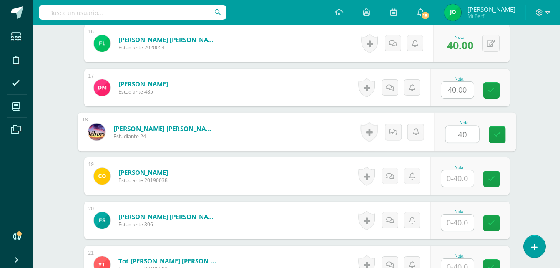
type input "40"
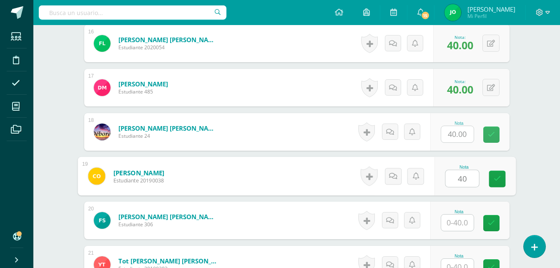
type input "40"
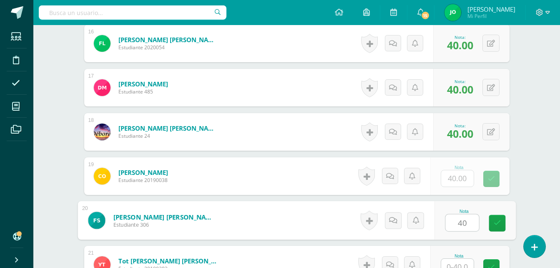
type input "40"
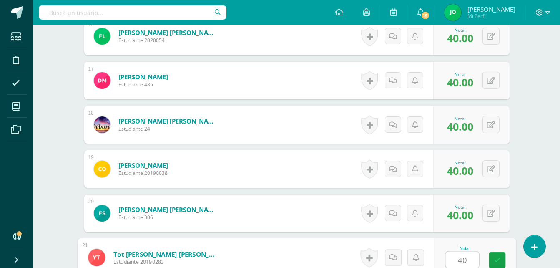
type input "40"
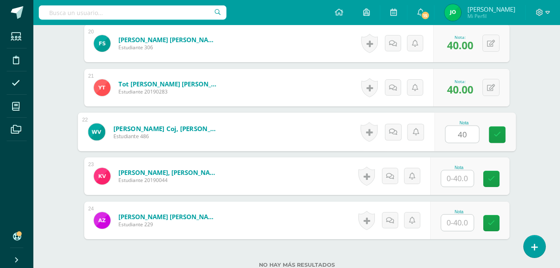
type input "40"
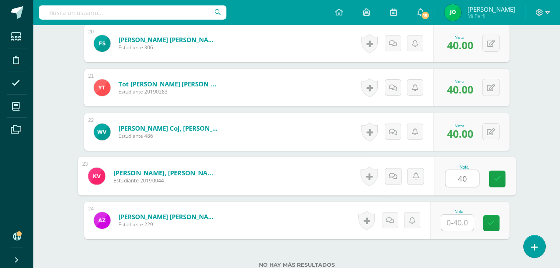
type input "40"
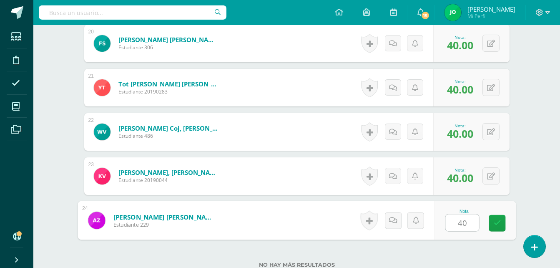
type input "40"
click at [471, 248] on div "No hay más resultados" at bounding box center [296, 258] width 425 height 39
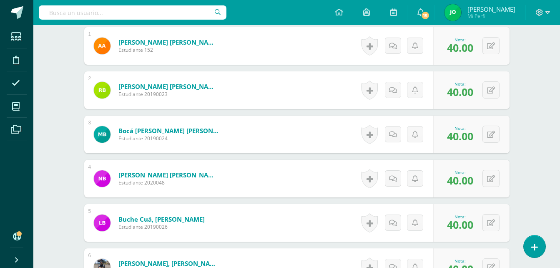
scroll to position [0, 0]
